Goal: Transaction & Acquisition: Purchase product/service

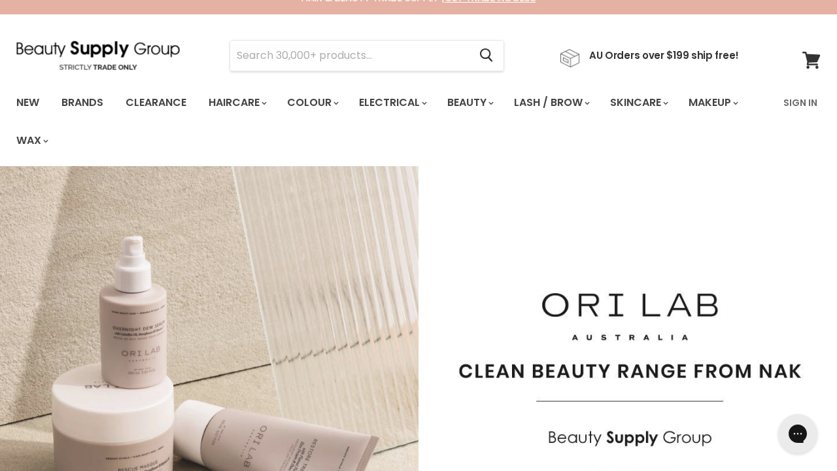
scroll to position [19, 0]
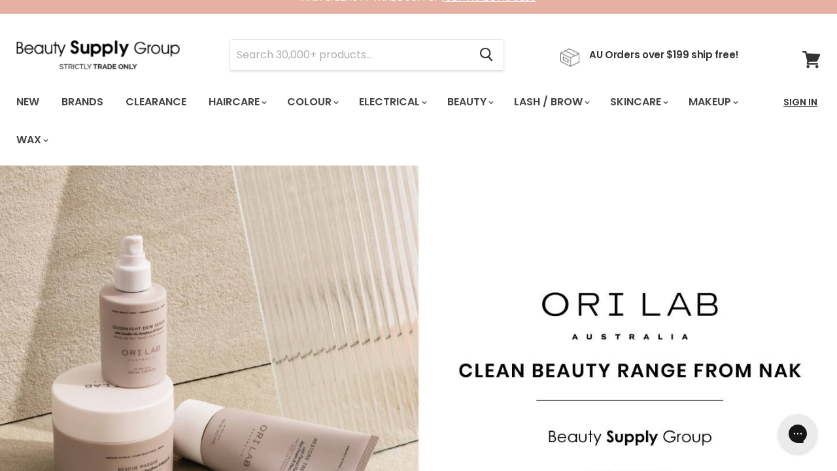
click at [797, 101] on link "Sign In" at bounding box center [800, 101] width 50 height 27
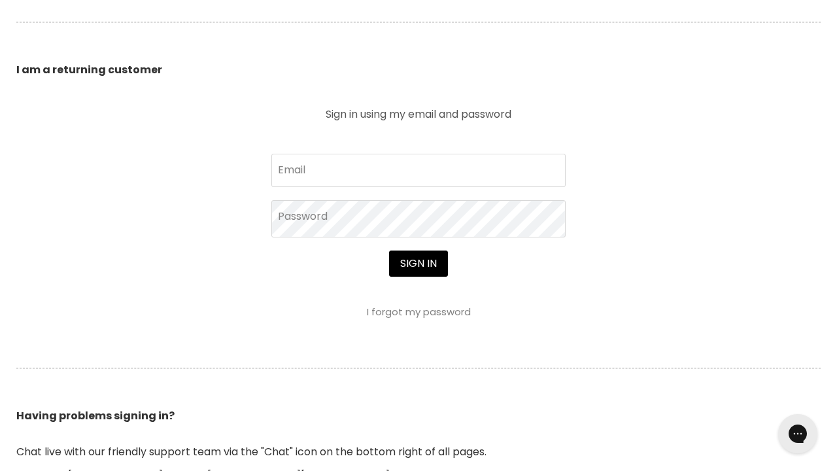
scroll to position [479, 0]
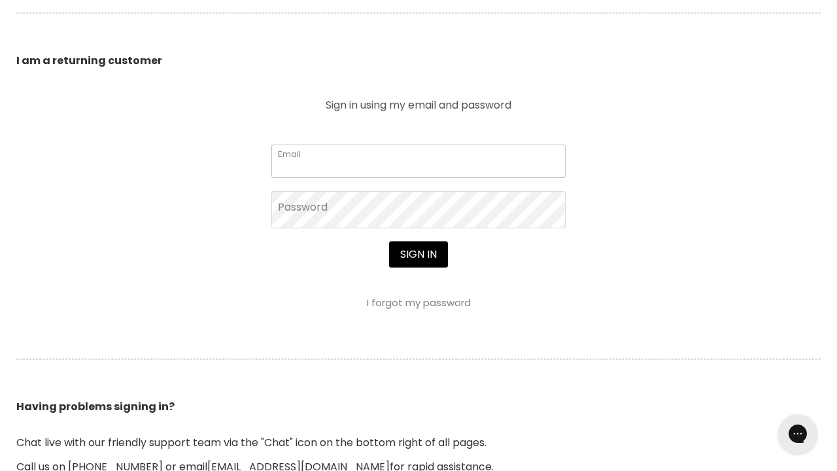
type input "[EMAIL_ADDRESS][DOMAIN_NAME]"
click at [418, 256] on button "Sign in" at bounding box center [418, 254] width 59 height 26
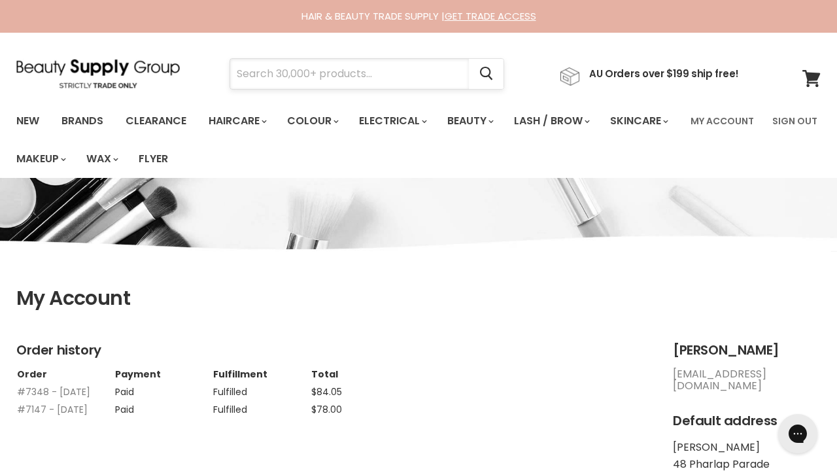
click at [446, 74] on input "Search" at bounding box center [349, 74] width 239 height 30
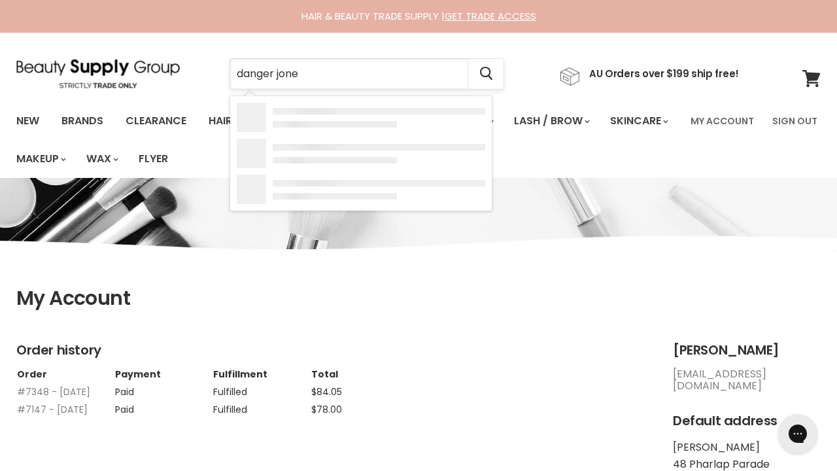
type input "[PERSON_NAME]"
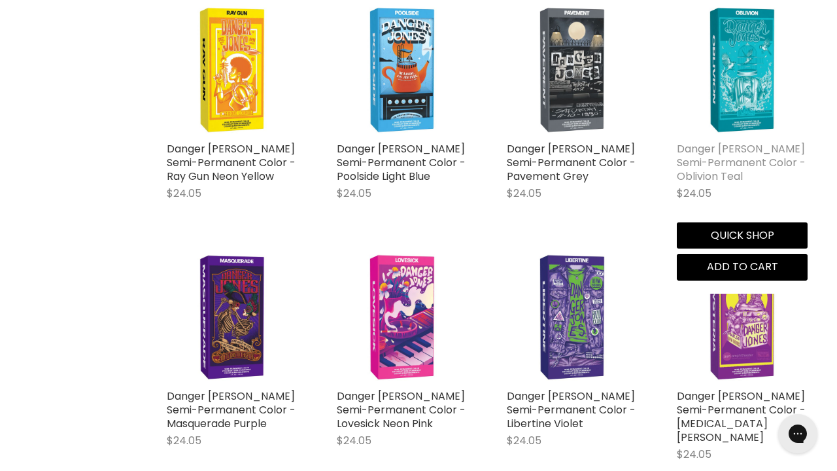
scroll to position [874, 0]
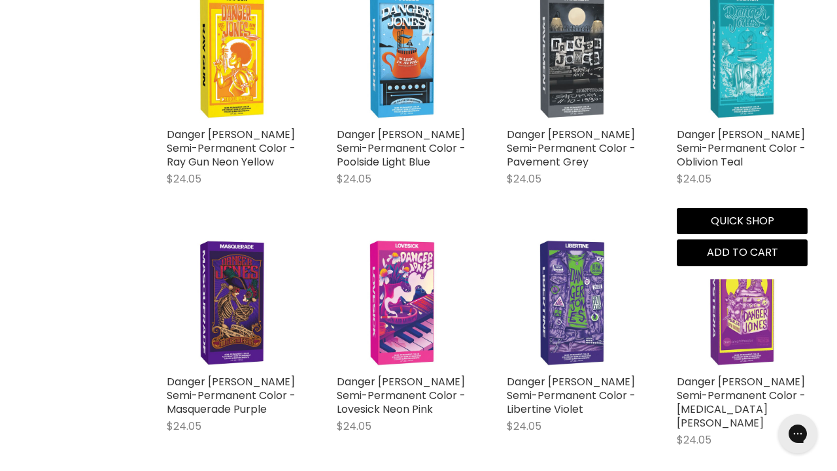
click at [726, 71] on img "Main content" at bounding box center [741, 55] width 131 height 131
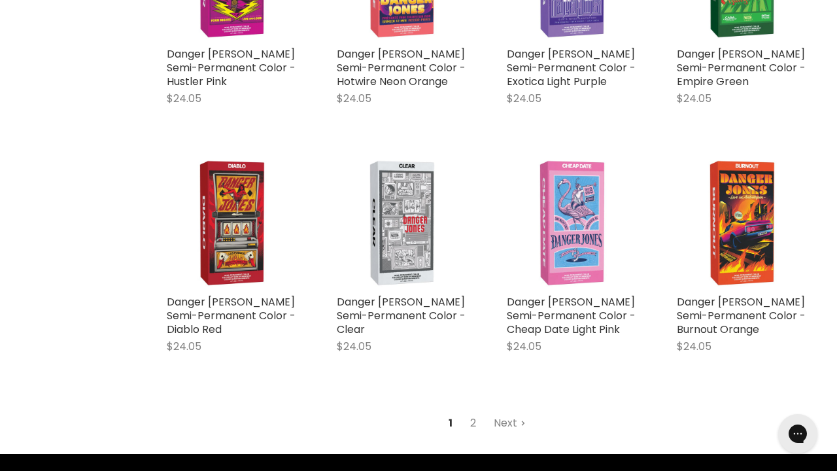
scroll to position [1463, 0]
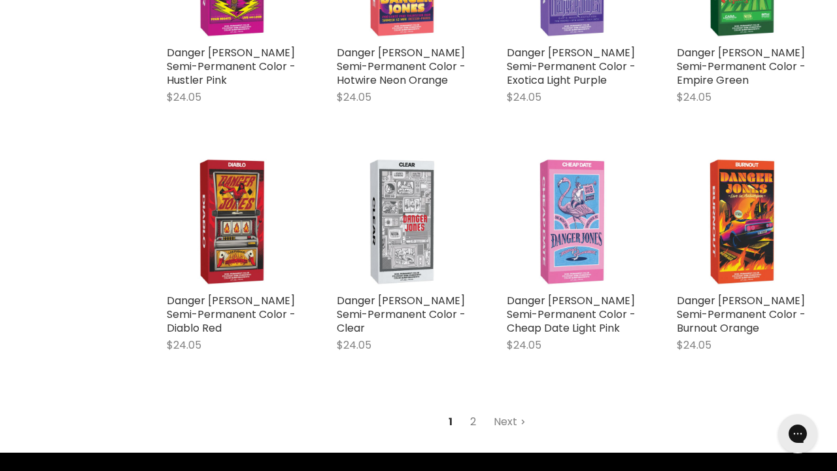
click at [472, 410] on link "2" at bounding box center [473, 422] width 20 height 24
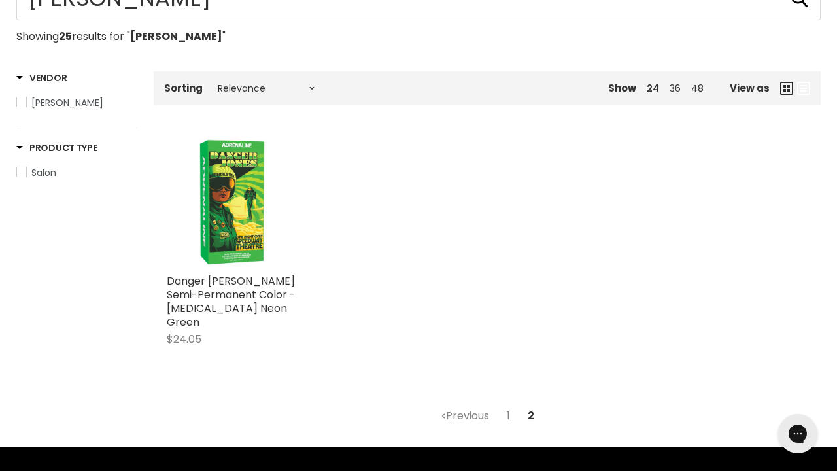
scroll to position [220, 0]
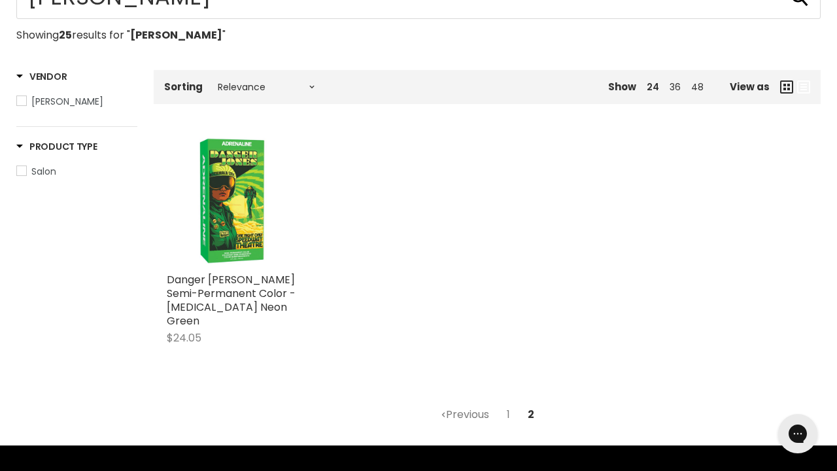
click at [476, 403] on link "Previous" at bounding box center [464, 415] width 63 height 24
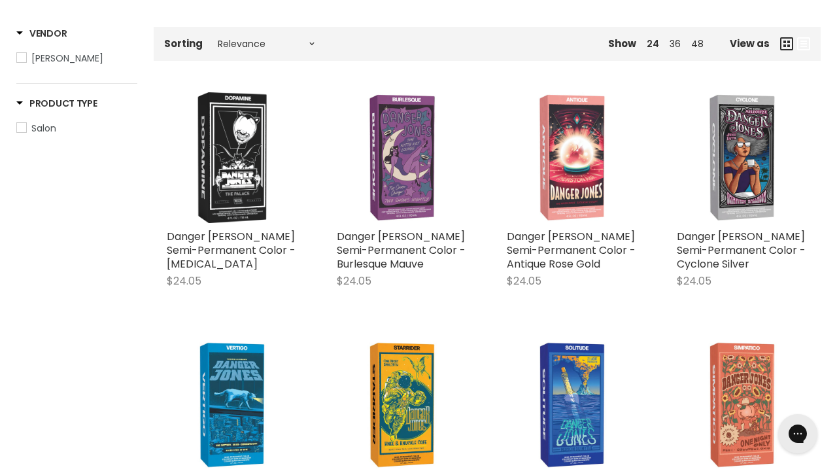
scroll to position [254, 0]
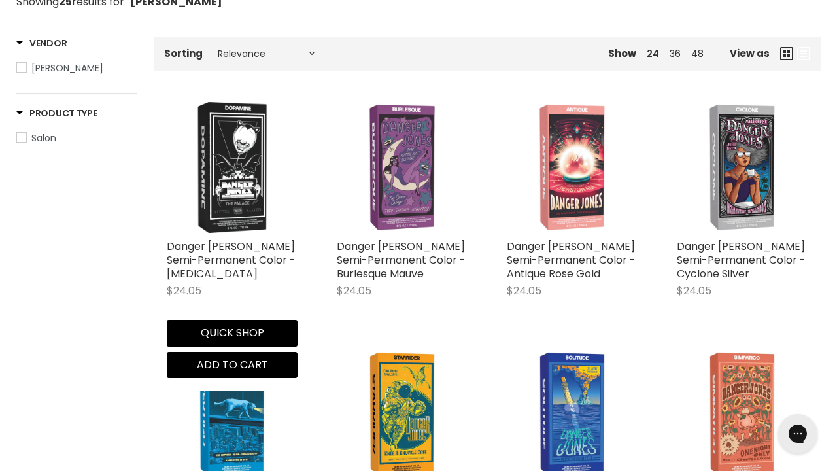
click at [247, 233] on div "Danger Jones Semi-Permanent Color - Dopamine $24.05 Danger Jones Quick shop Add…" at bounding box center [232, 240] width 157 height 302
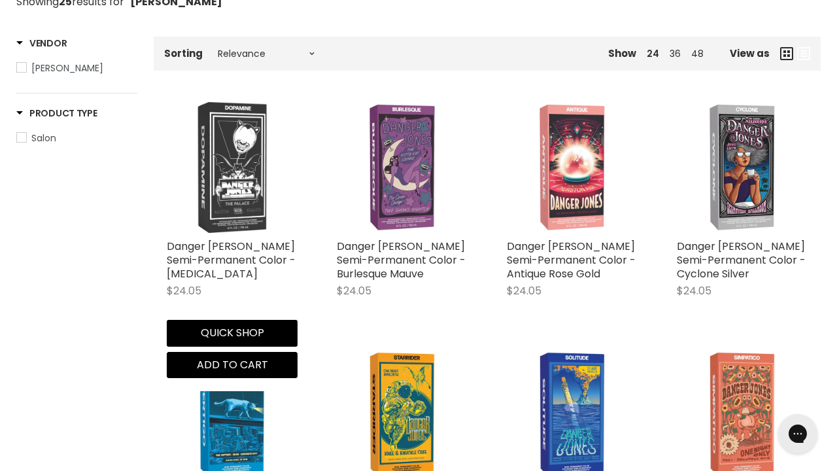
click at [257, 216] on img "Main content" at bounding box center [232, 167] width 69 height 131
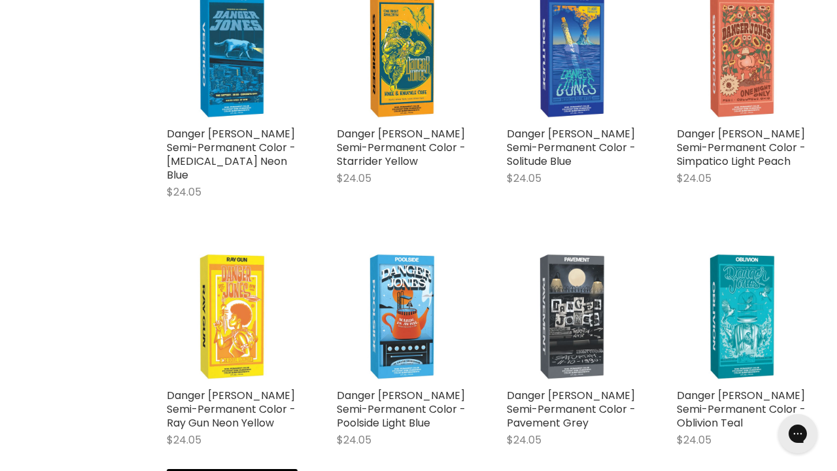
scroll to position [621, 0]
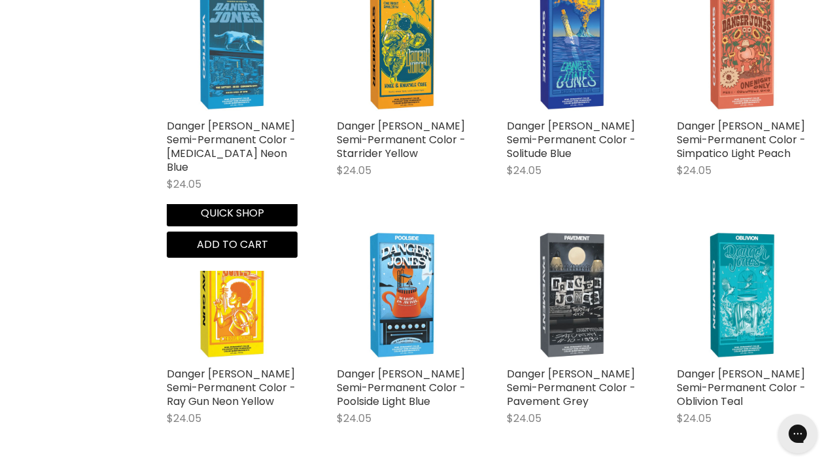
click at [218, 85] on img "Main content" at bounding box center [232, 47] width 131 height 131
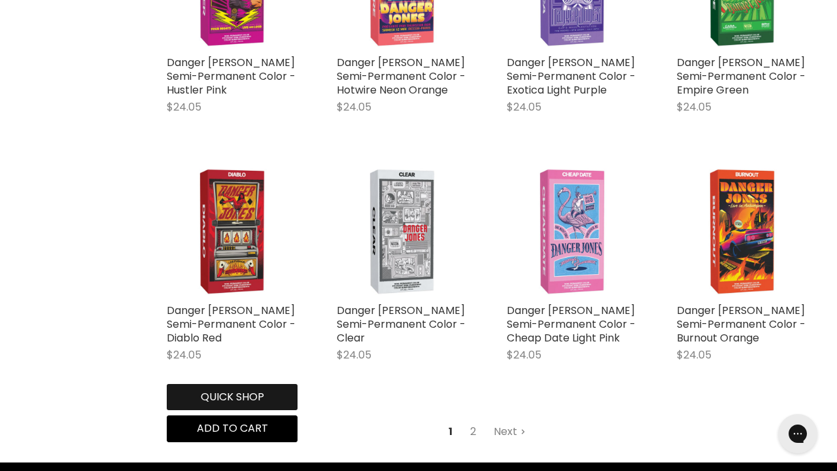
scroll to position [1466, 0]
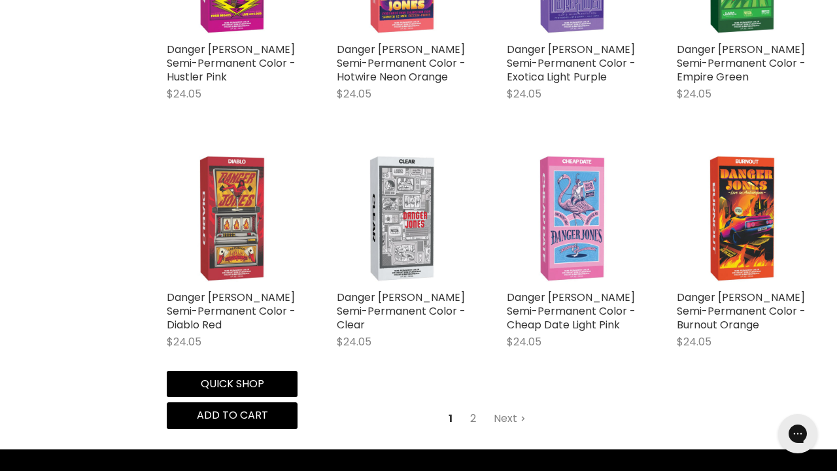
click at [234, 210] on img "Main content" at bounding box center [232, 218] width 131 height 131
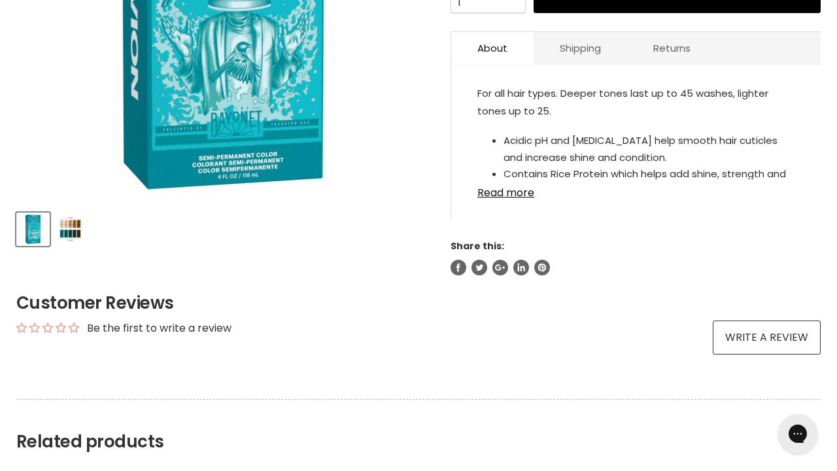
scroll to position [414, 0]
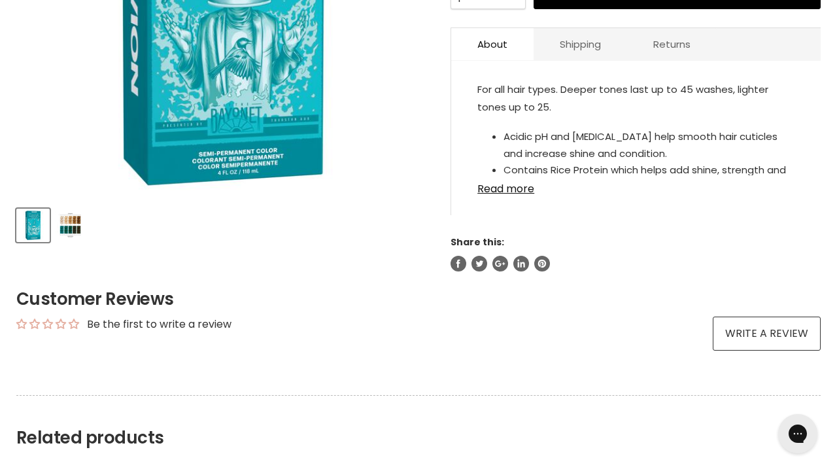
click at [76, 222] on img "Product thumbnails" at bounding box center [70, 225] width 31 height 31
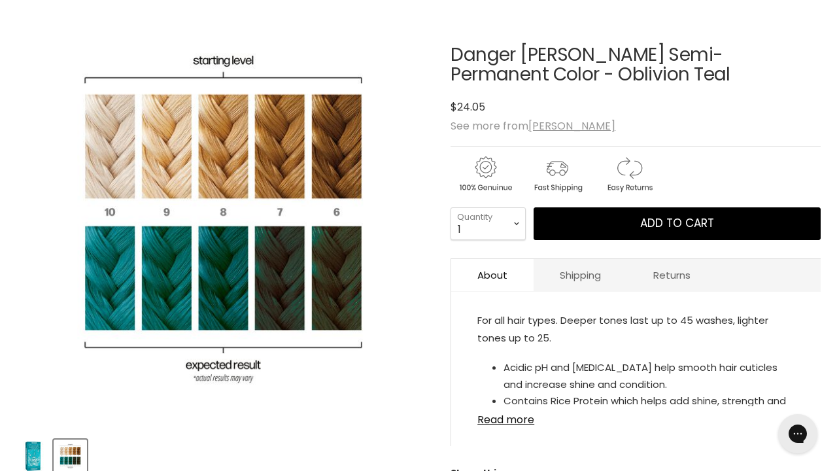
scroll to position [186, 0]
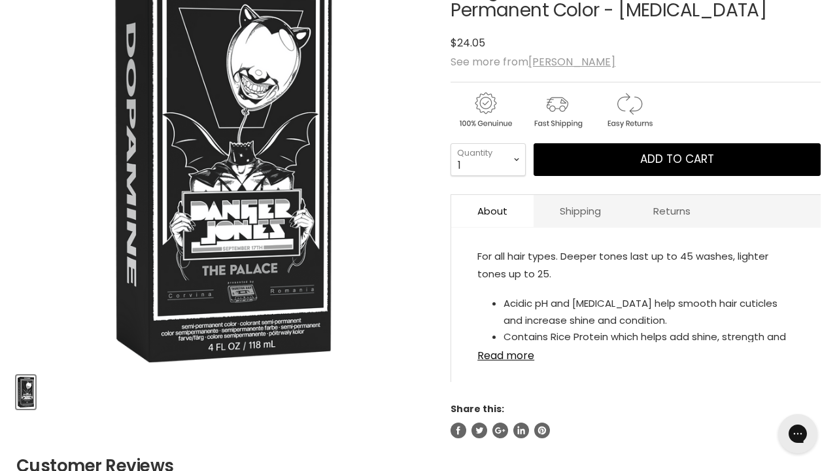
scroll to position [249, 0]
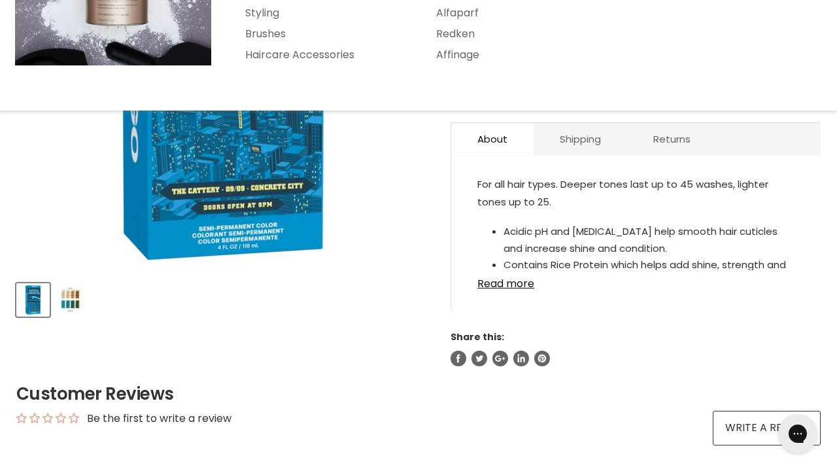
scroll to position [355, 0]
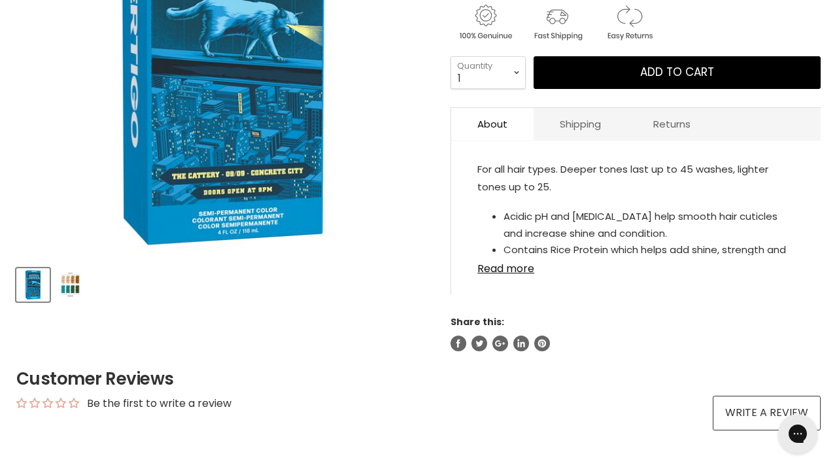
click at [75, 289] on img "Product thumbnails" at bounding box center [70, 284] width 31 height 31
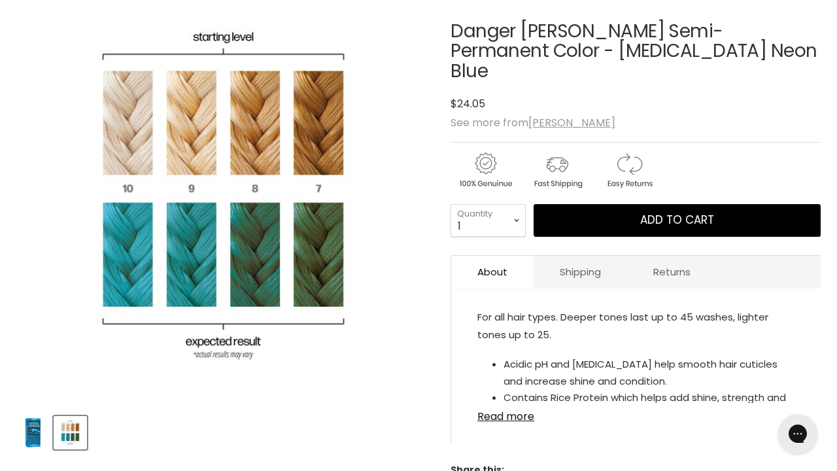
scroll to position [202, 0]
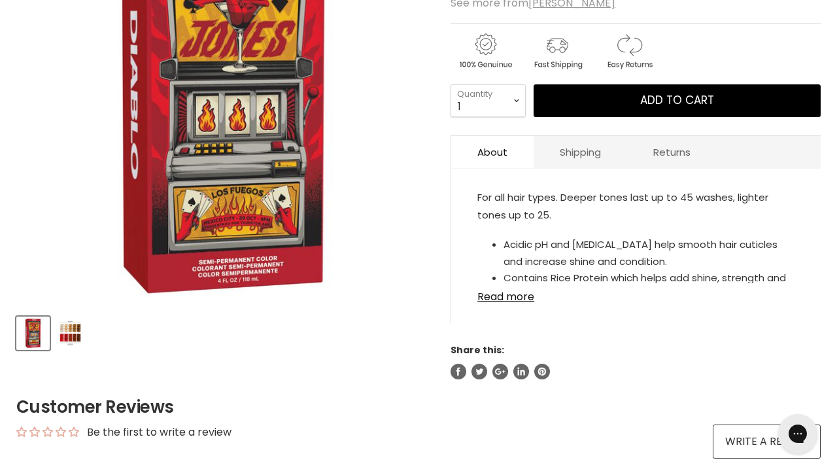
scroll to position [307, 0]
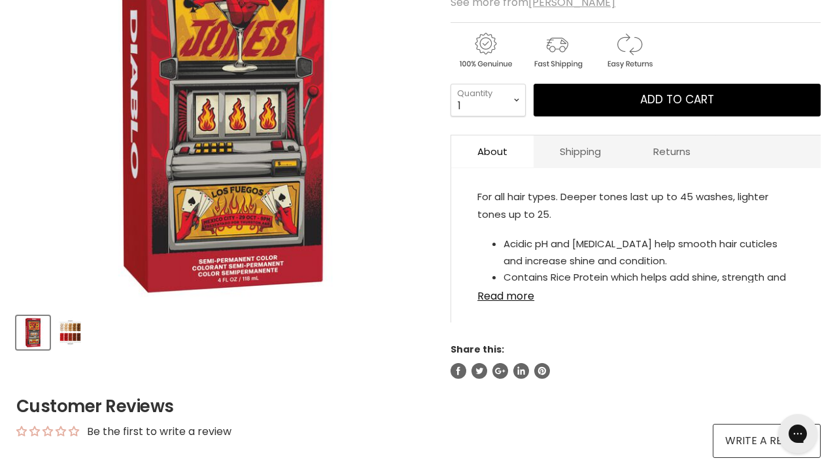
click at [65, 328] on img "Product thumbnails" at bounding box center [70, 332] width 31 height 31
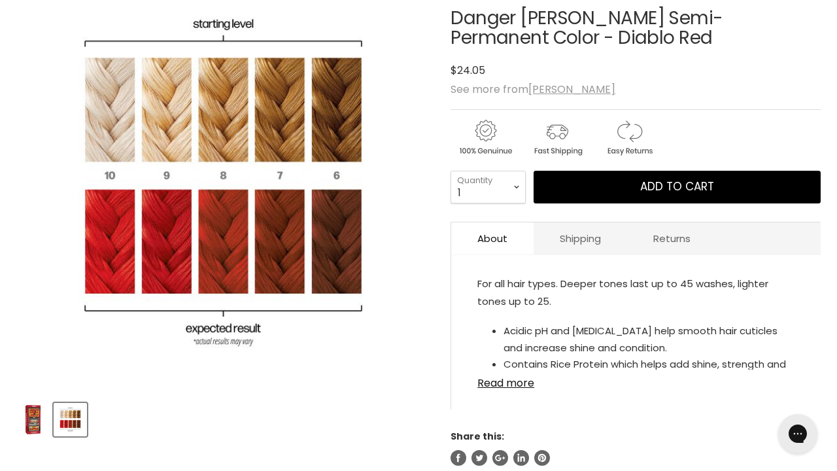
scroll to position [211, 0]
